Goal: Find specific fact: Find specific fact

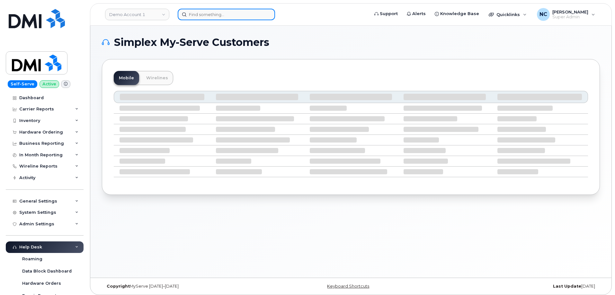
click at [235, 12] on input at bounding box center [226, 15] width 97 height 12
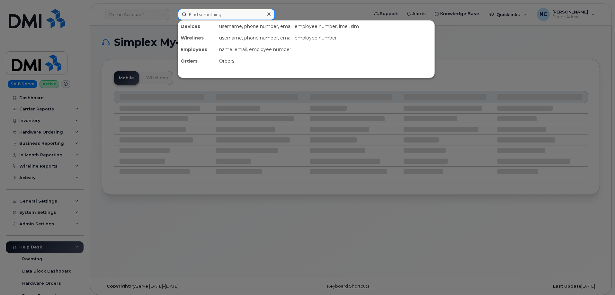
paste input "773-350-3122"
type input "773-350-3122"
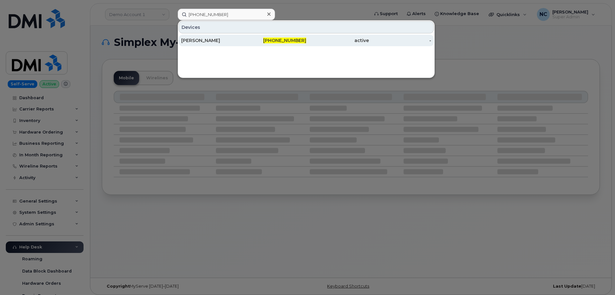
drag, startPoint x: 210, startPoint y: 39, endPoint x: 213, endPoint y: 38, distance: 3.3
click at [210, 39] on div "[PERSON_NAME]" at bounding box center [212, 40] width 63 height 6
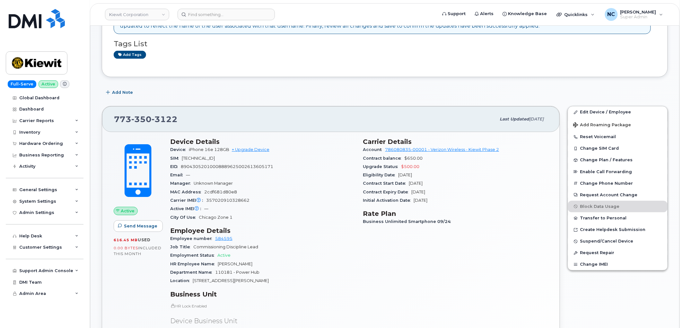
scroll to position [36, 0]
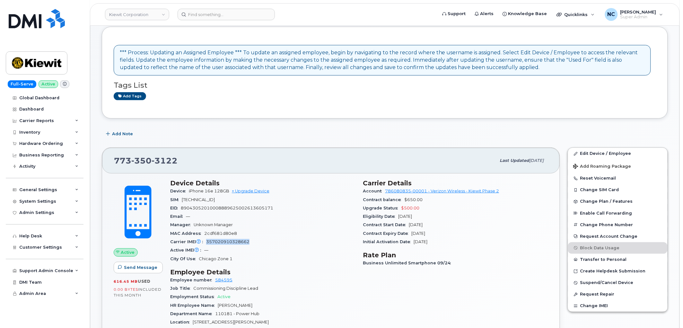
drag, startPoint x: 251, startPoint y: 242, endPoint x: 206, endPoint y: 244, distance: 45.0
click at [206, 244] on div "Carrier IMEI Carrier IMEI is reported during the last billing cycle or change o…" at bounding box center [262, 242] width 185 height 8
copy span "357020910328662"
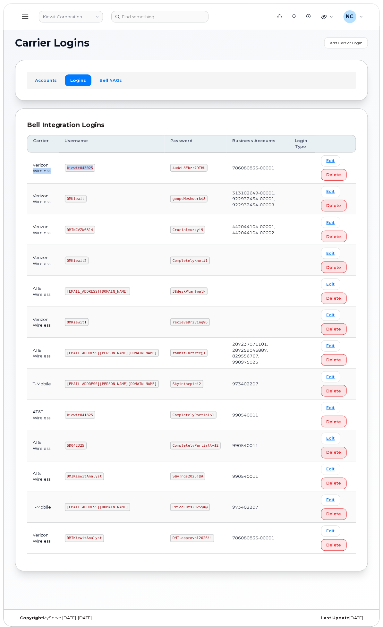
drag, startPoint x: 180, startPoint y: 165, endPoint x: 143, endPoint y: 167, distance: 37.6
click at [141, 166] on tr "Verizon Wireless kiewit043025 4u4eL8Ekzr?DTHU 786080835-00001 Edit Delete" at bounding box center [191, 168] width 329 height 31
click at [95, 169] on code "kiewit043025" at bounding box center [80, 168] width 31 height 8
drag, startPoint x: 150, startPoint y: 168, endPoint x: 179, endPoint y: 168, distance: 29.5
click at [165, 168] on td "kiewit043025" at bounding box center [112, 168] width 106 height 31
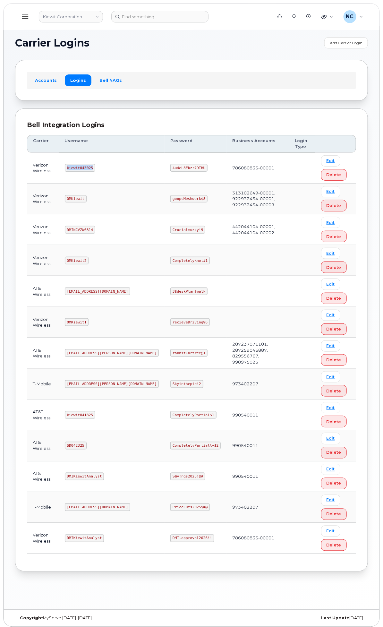
copy code "kiewit043025"
drag, startPoint x: 267, startPoint y: 169, endPoint x: 221, endPoint y: 165, distance: 46.1
click at [221, 165] on td "4u4eL8Ekzr?DTHU" at bounding box center [196, 168] width 62 height 31
copy code "4u4eL8Ekzr?DTHU"
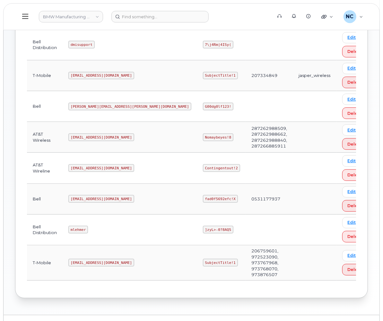
scroll to position [128, 0]
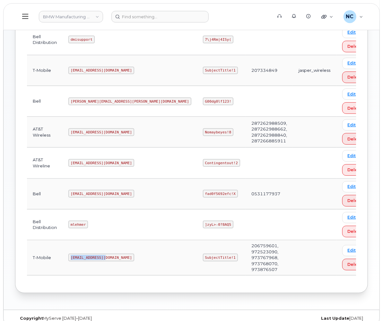
drag, startPoint x: 104, startPoint y: 251, endPoint x: 67, endPoint y: 249, distance: 37.0
click at [67, 249] on td "MS-BMW@dminc.com" at bounding box center [130, 258] width 135 height 35
drag, startPoint x: 143, startPoint y: 251, endPoint x: 121, endPoint y: 246, distance: 21.7
click at [121, 246] on tr "T-Mobile MS-BMW@dminc.com SubjectTitle!1 206759601, 972523090, 973767968, 97376…" at bounding box center [200, 258] width 347 height 35
